Goal: Information Seeking & Learning: Learn about a topic

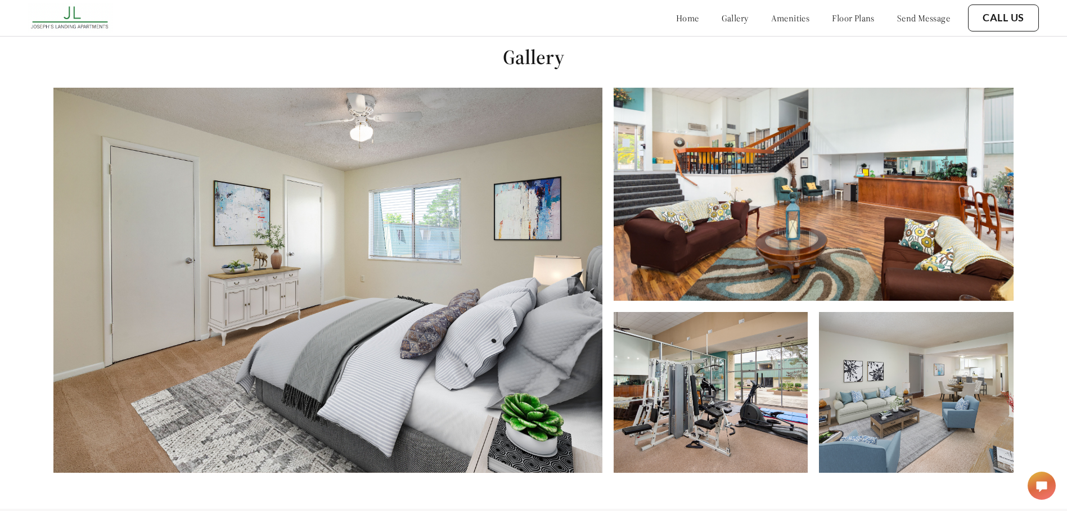
scroll to position [506, 0]
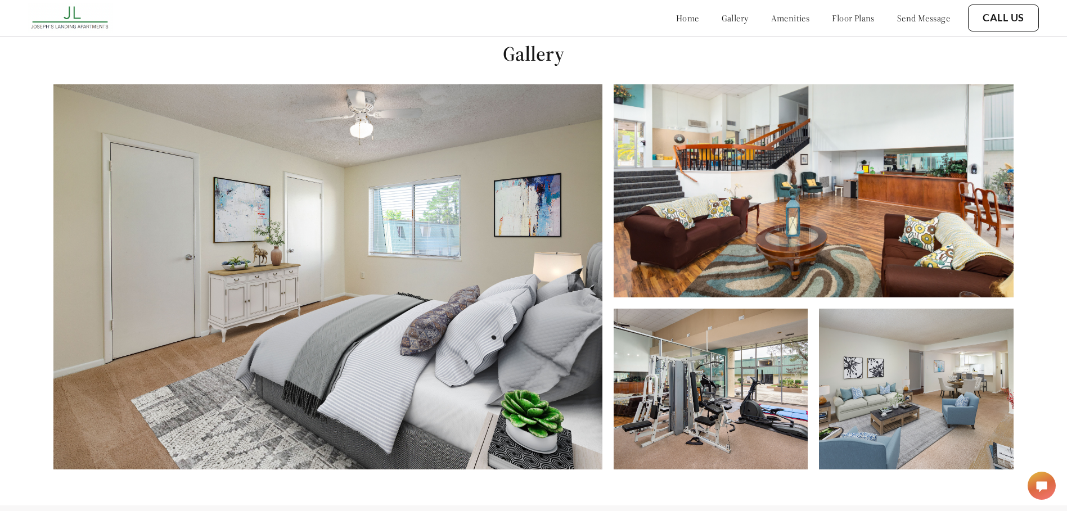
click at [448, 343] on img at bounding box center [327, 276] width 549 height 385
click at [782, 18] on link "amenities" at bounding box center [790, 17] width 39 height 11
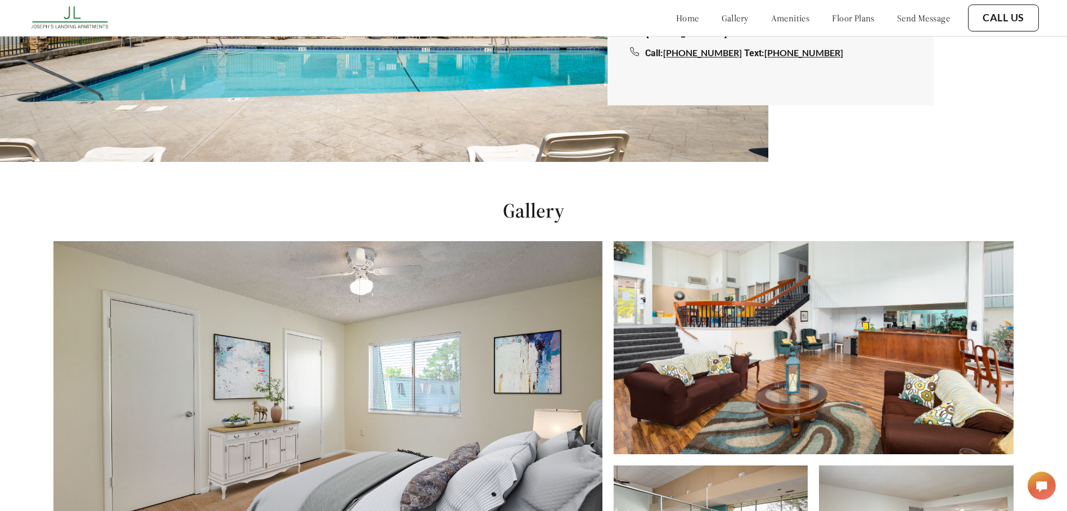
scroll to position [177, 0]
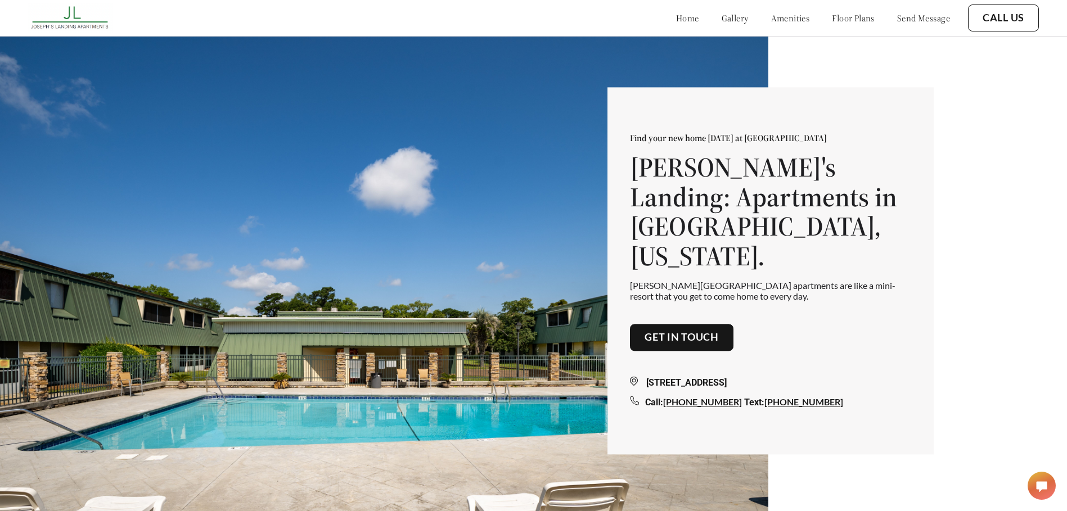
click at [710, 25] on div "home gallery amenities floor plans send message" at bounding box center [802, 18] width 297 height 30
click at [722, 17] on link "gallery" at bounding box center [735, 17] width 27 height 11
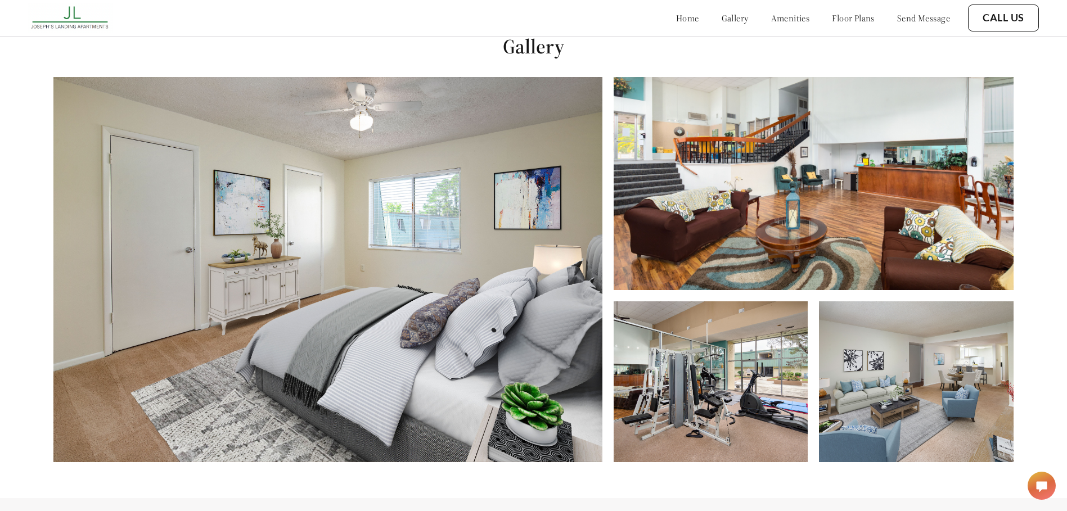
scroll to position [520, 0]
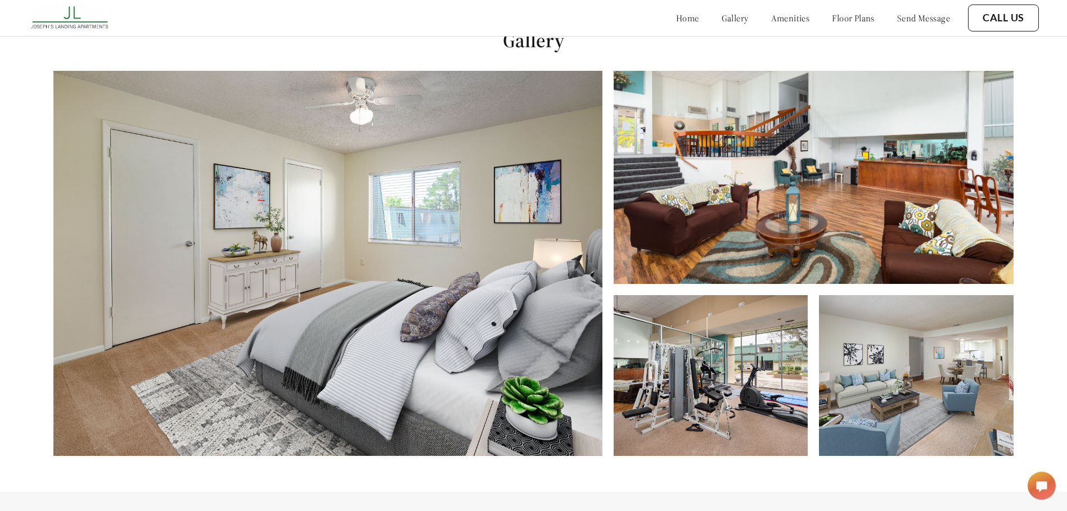
drag, startPoint x: 723, startPoint y: 406, endPoint x: 829, endPoint y: 397, distance: 106.8
click at [724, 406] on img at bounding box center [711, 375] width 195 height 161
click at [857, 403] on img at bounding box center [916, 375] width 195 height 161
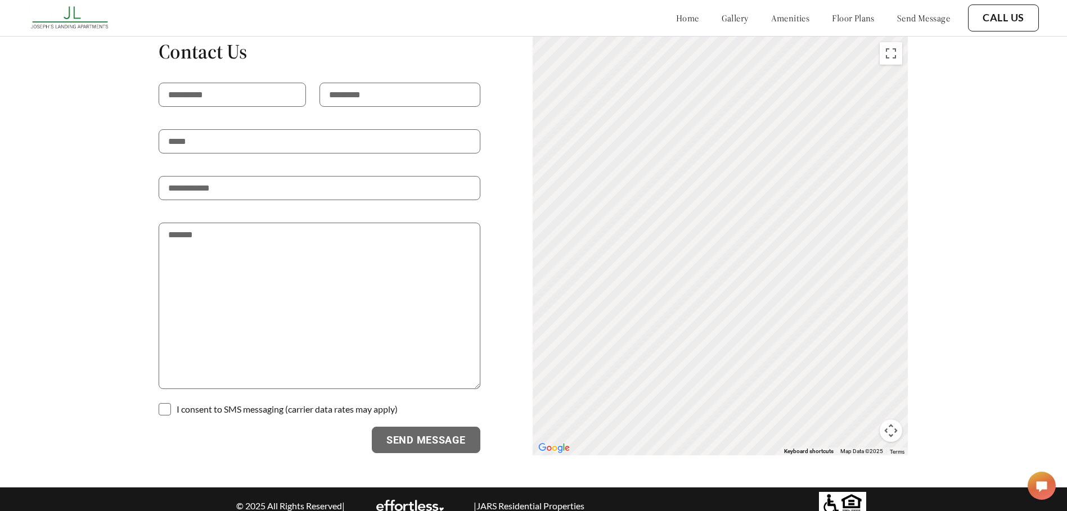
scroll to position [2225, 0]
